Goal: Book appointment/travel/reservation

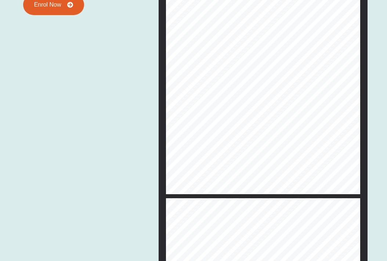
scroll to position [3268, 0]
type input "**"
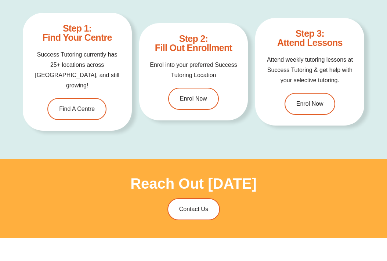
scroll to position [2039, 0]
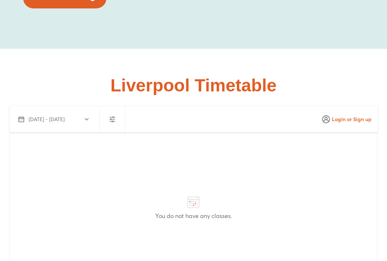
scroll to position [1274, 0]
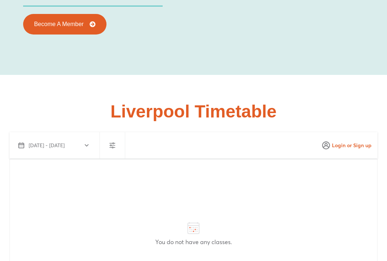
click at [95, 132] on div "[DATE] - [DATE]" at bounding box center [55, 145] width 87 height 26
click at [84, 143] on icon "button" at bounding box center [87, 146] width 6 height 6
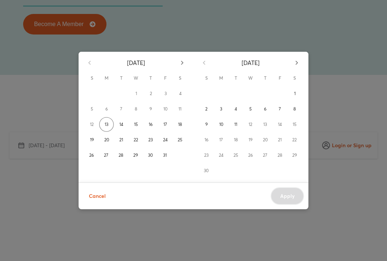
click at [297, 63] on icon "button" at bounding box center [297, 63] width 3 height 4
click at [250, 155] on div "31" at bounding box center [250, 155] width 15 height 15
click at [299, 65] on div "[DATE]" at bounding box center [250, 61] width 115 height 19
click at [296, 65] on div "[DATE]" at bounding box center [250, 61] width 115 height 19
click at [134, 124] on div "12" at bounding box center [136, 124] width 15 height 15
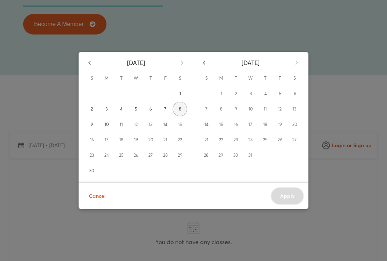
click at [181, 111] on span "8" at bounding box center [180, 108] width 3 height 7
click at [284, 198] on div "Cancel Apply" at bounding box center [194, 196] width 230 height 27
click at [123, 126] on button "11" at bounding box center [121, 124] width 15 height 15
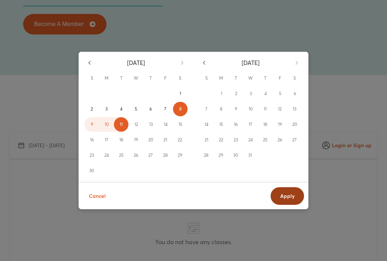
click at [289, 194] on span "Apply" at bounding box center [287, 196] width 14 height 7
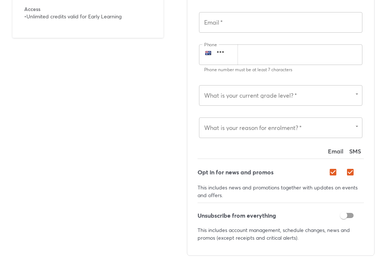
scroll to position [1487, 0]
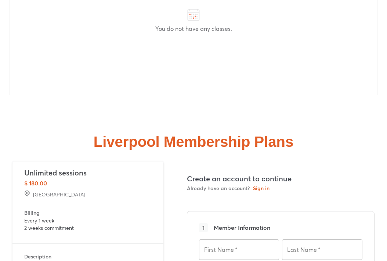
click at [53, 179] on p "$ 180.00" at bounding box center [88, 183] width 128 height 9
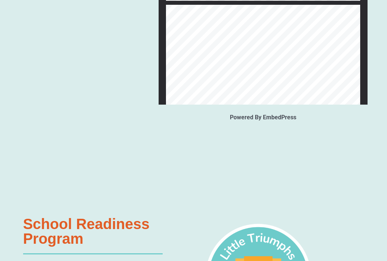
scroll to position [933, 0]
